Goal: Contribute content

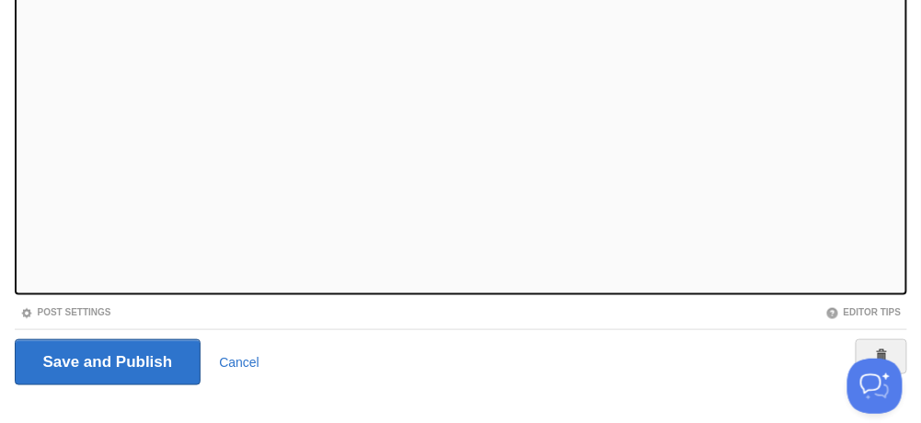
scroll to position [325, 0]
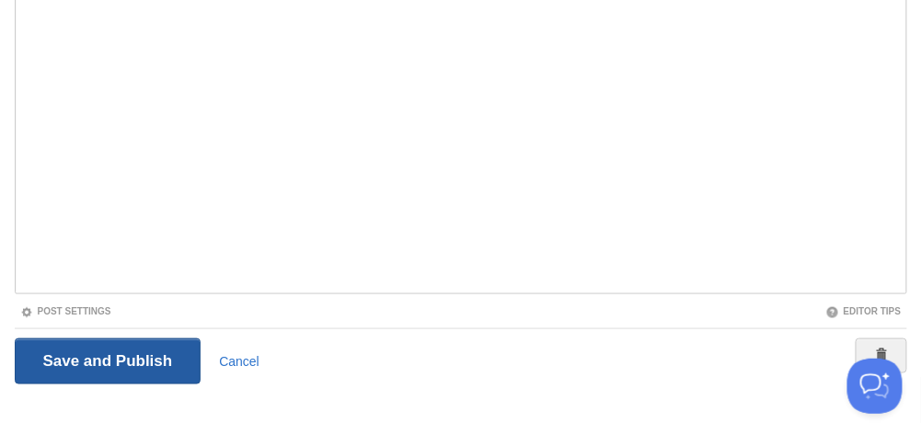
click at [159, 363] on input "Save and Publish" at bounding box center [108, 361] width 187 height 46
